Goal: Information Seeking & Learning: Find specific fact

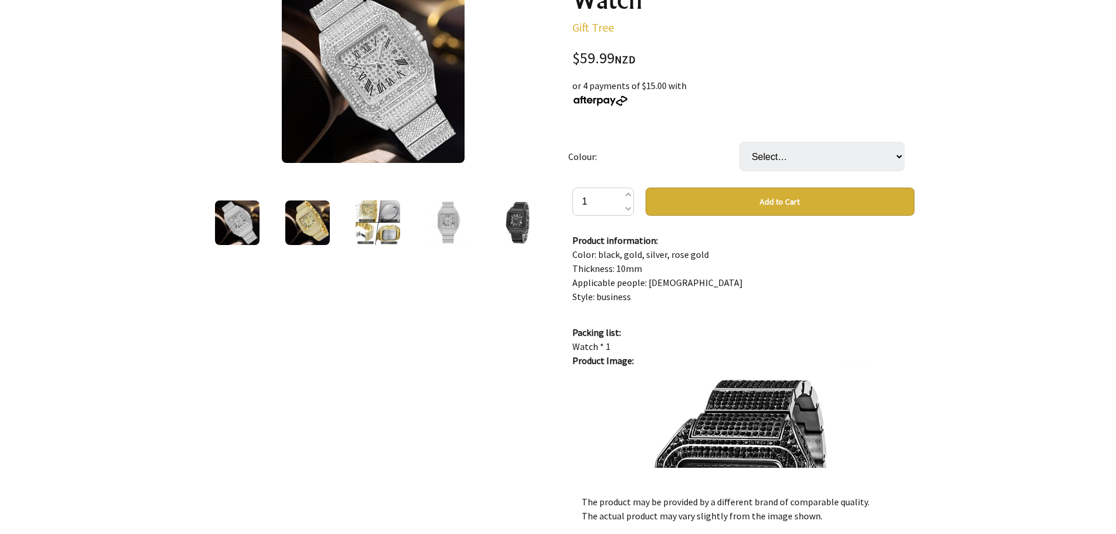
scroll to position [234, 0]
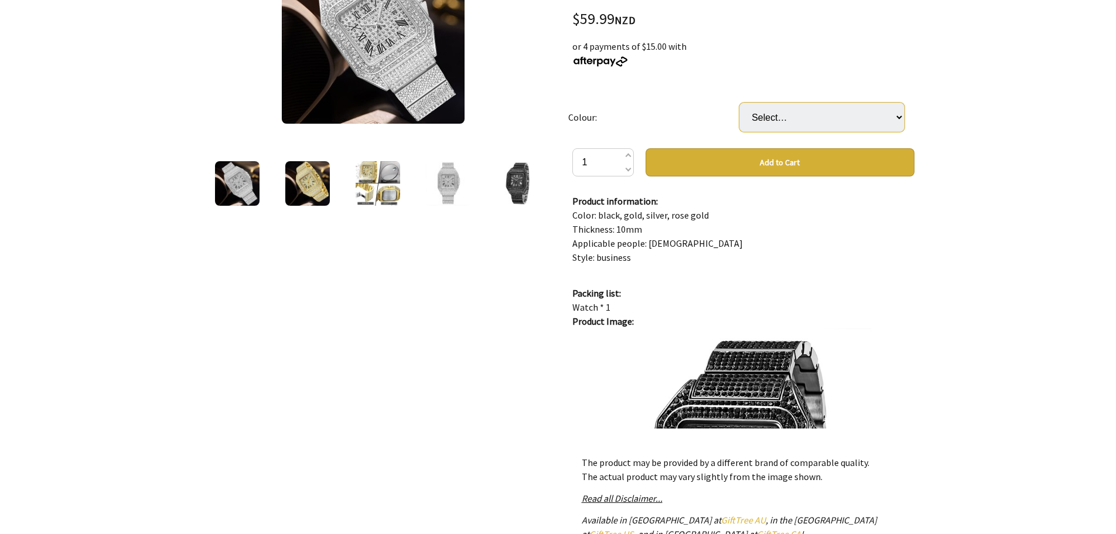
click at [863, 119] on select "Select… Black Gold Rose Gold Silver" at bounding box center [822, 117] width 165 height 29
select select "Black"
click at [740, 103] on select "Select… Black Gold Rose Gold Silver" at bounding box center [822, 117] width 165 height 29
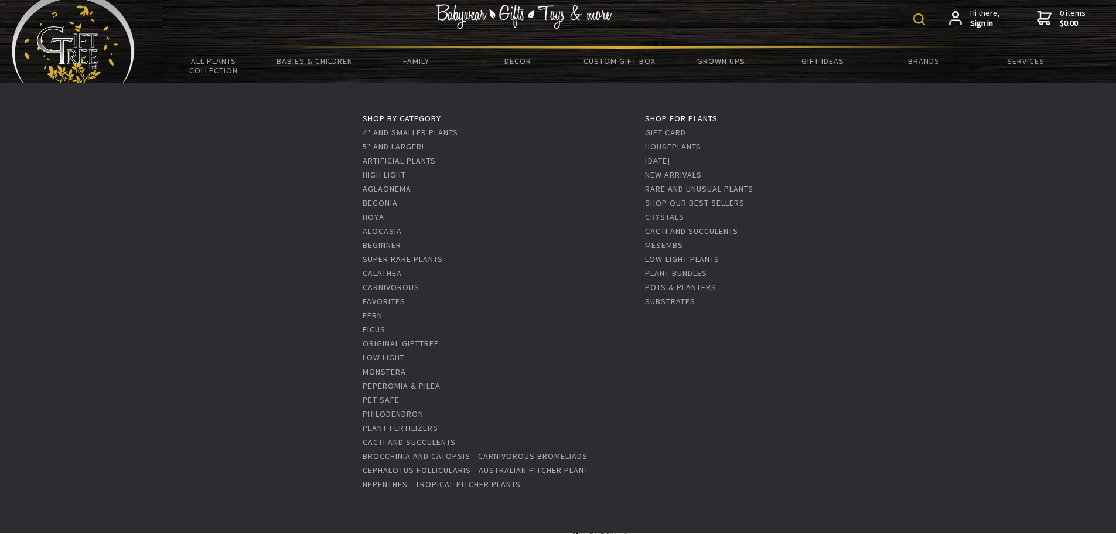
scroll to position [0, 0]
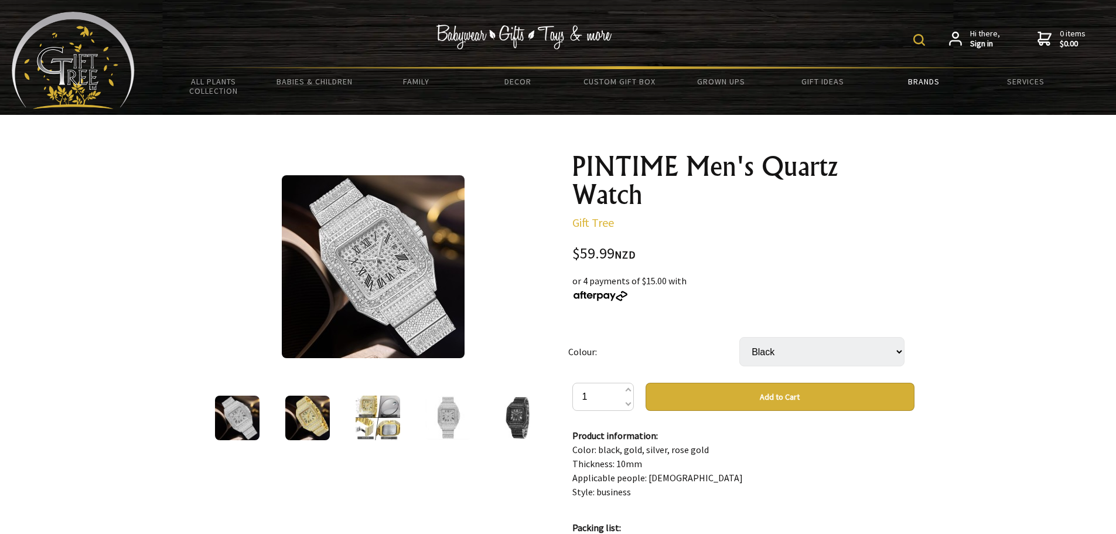
click at [931, 77] on link "Brands" at bounding box center [924, 81] width 101 height 25
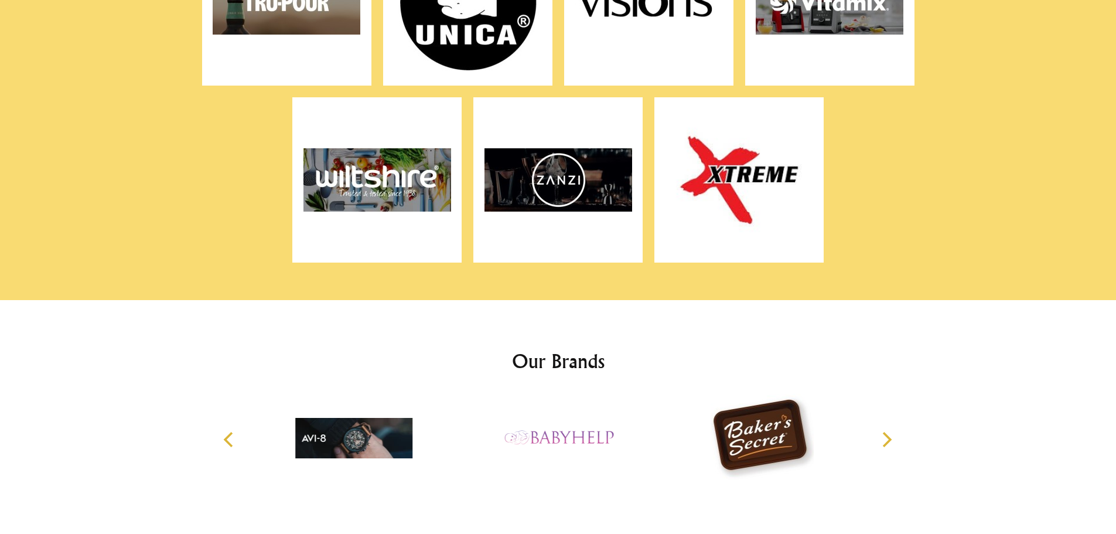
scroll to position [7929, 0]
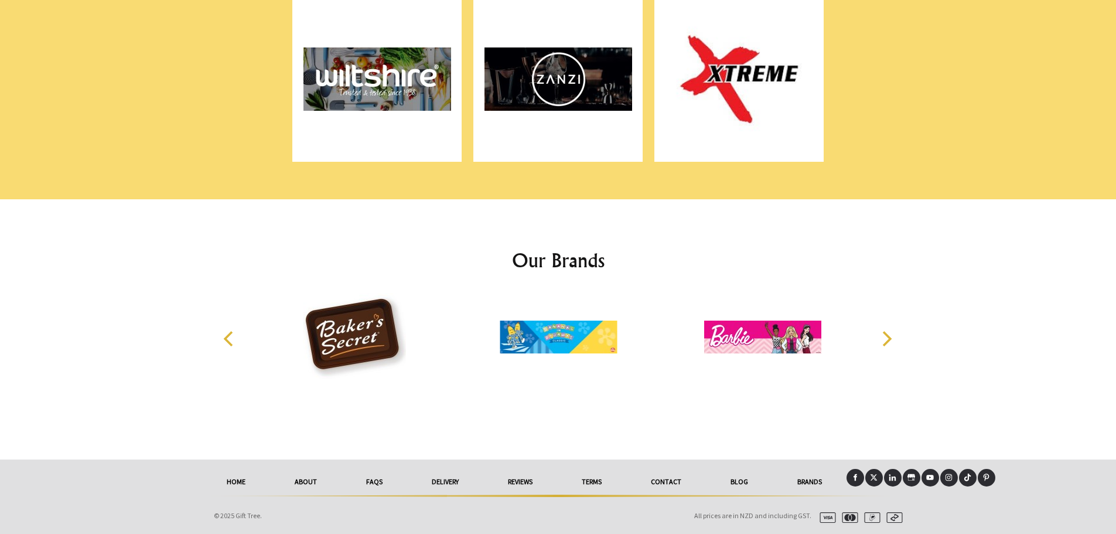
click at [672, 484] on link "Contact" at bounding box center [667, 482] width 80 height 26
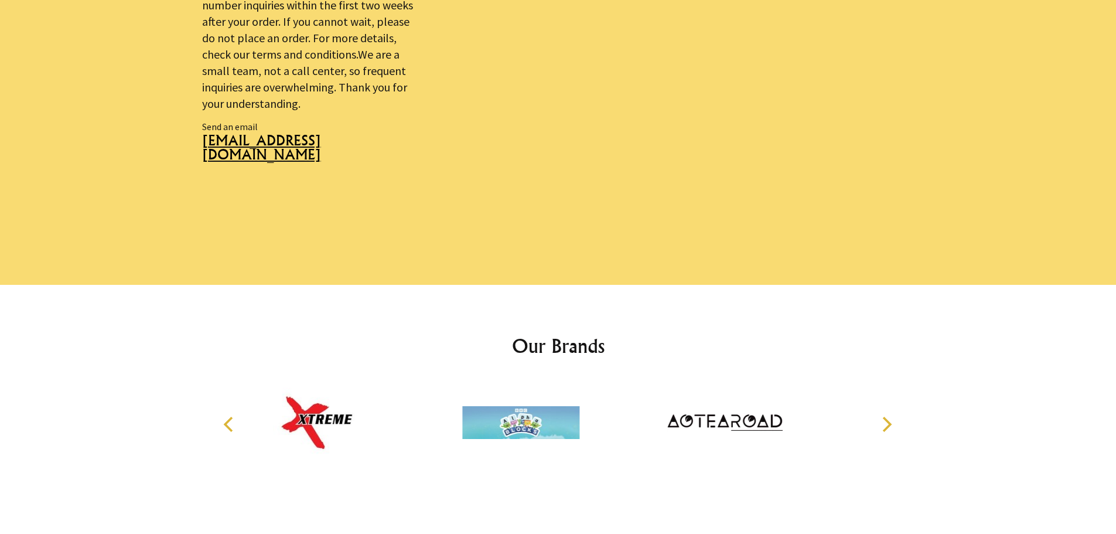
scroll to position [854, 0]
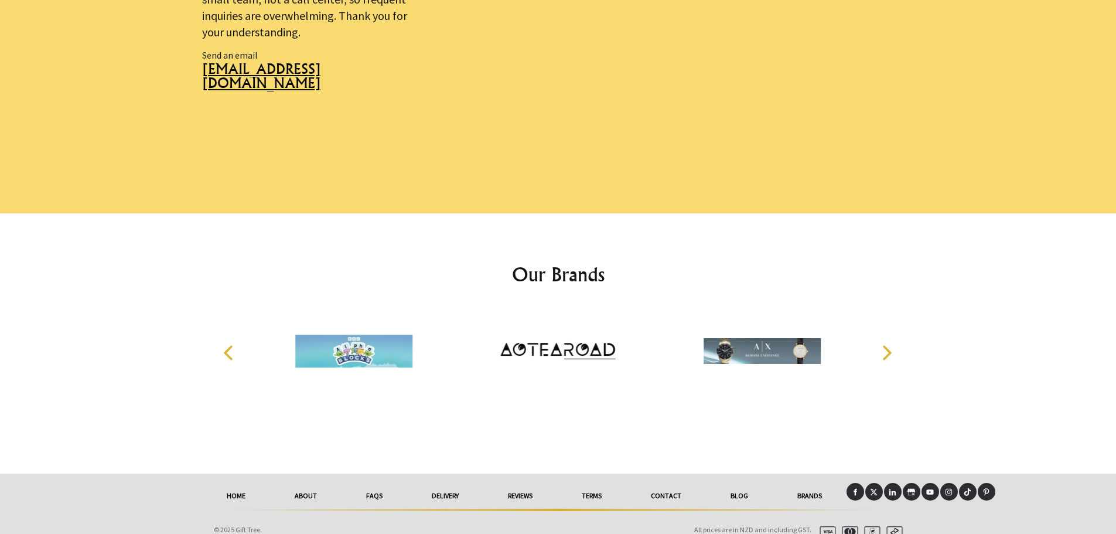
click at [599, 485] on link "Terms" at bounding box center [591, 496] width 69 height 26
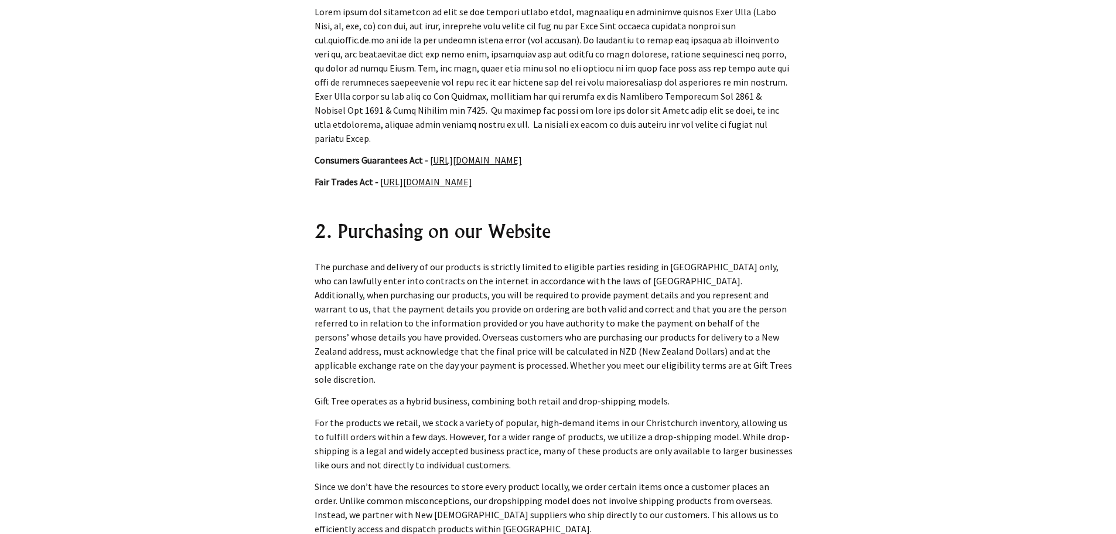
scroll to position [755, 0]
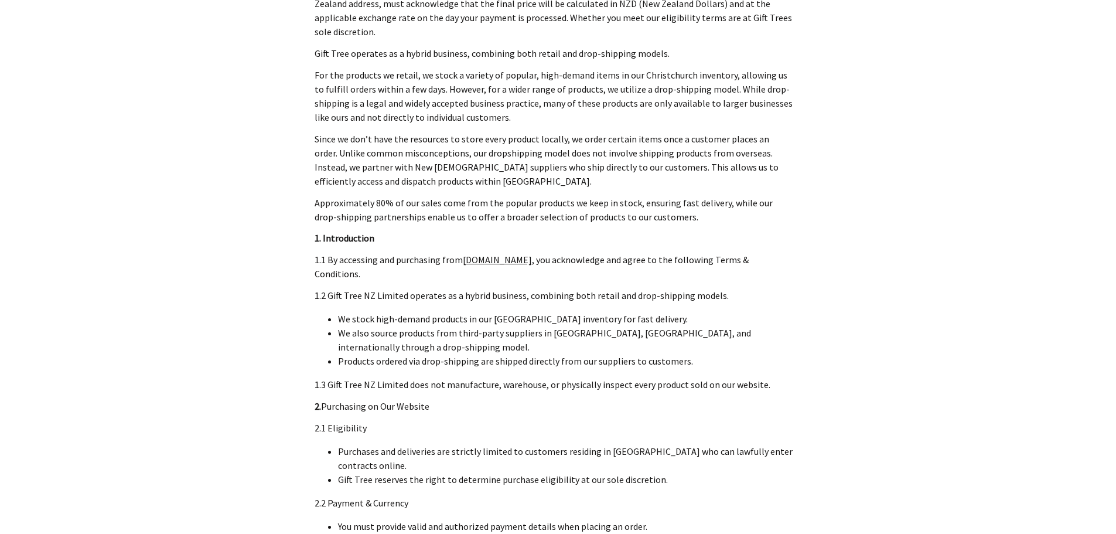
click at [331, 288] on p "1.2 Gift Tree NZ Limited operates as a hybrid business, combining both retail a…" at bounding box center [554, 295] width 478 height 14
drag, startPoint x: 331, startPoint y: 268, endPoint x: 384, endPoint y: 263, distance: 53.0
click at [384, 288] on p "1.2 Gift Tree NZ Limited operates as a hybrid business, combining both retail a…" at bounding box center [554, 295] width 478 height 14
click at [400, 288] on p "1.2 Gift Tree NZ Limited operates as a hybrid business, combining both retail a…" at bounding box center [554, 295] width 478 height 14
